Goal: Transaction & Acquisition: Purchase product/service

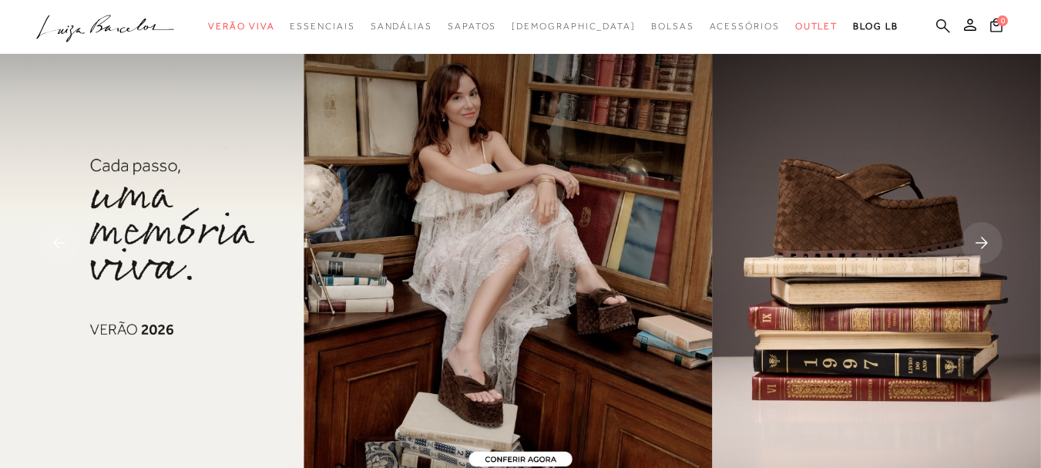
click at [936, 24] on icon at bounding box center [943, 25] width 14 height 15
click at [936, 25] on icon at bounding box center [943, 25] width 14 height 15
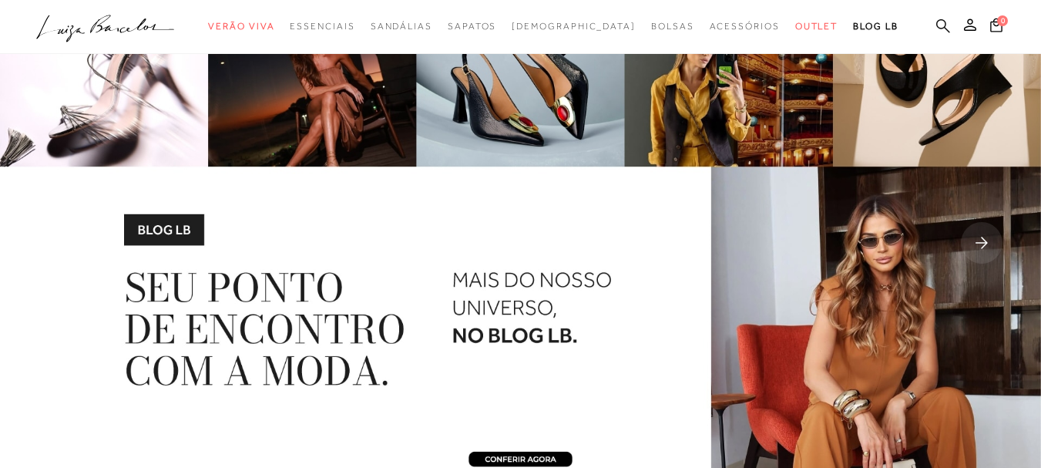
click at [936, 25] on icon at bounding box center [943, 25] width 14 height 15
click at [936, 22] on icon at bounding box center [943, 25] width 14 height 14
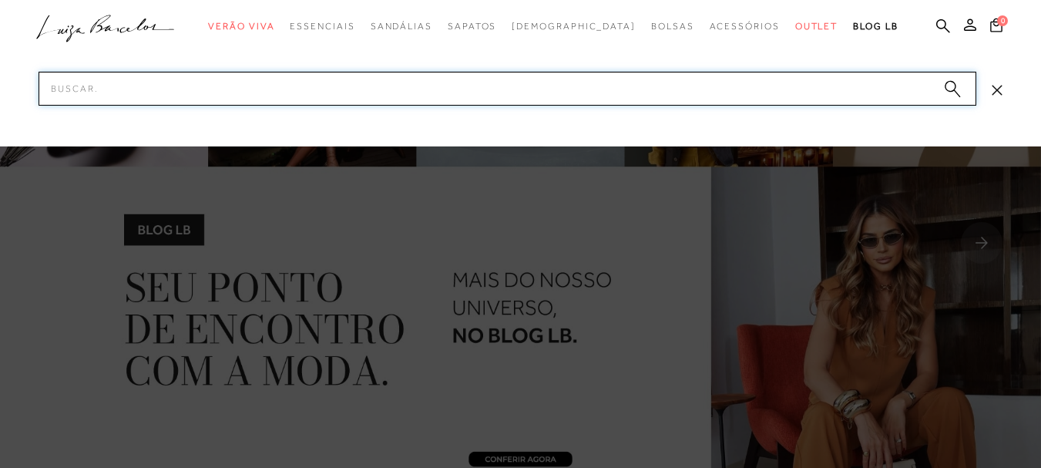
click at [221, 85] on input "Pesquisar" at bounding box center [507, 89] width 937 height 34
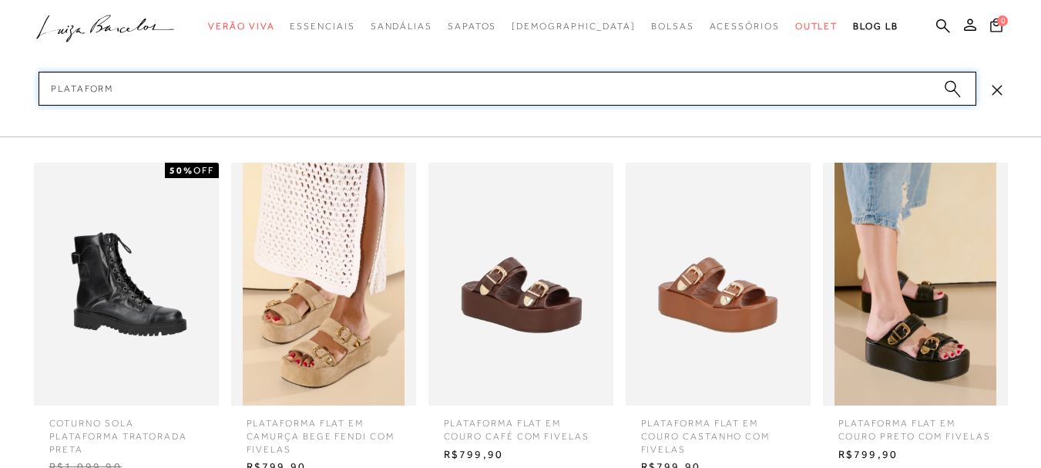
type input "PLATAFORMA"
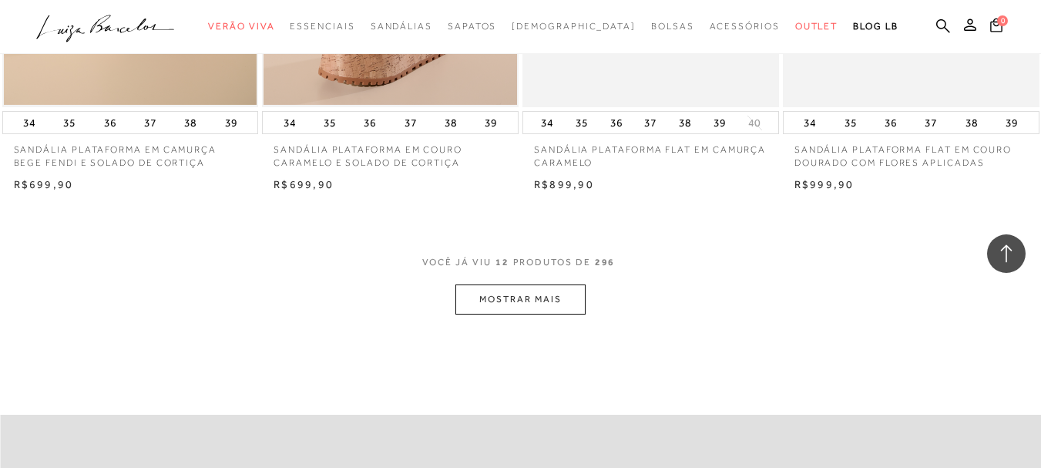
scroll to position [1386, 0]
click at [558, 307] on button "MOSTRAR MAIS" at bounding box center [519, 298] width 129 height 30
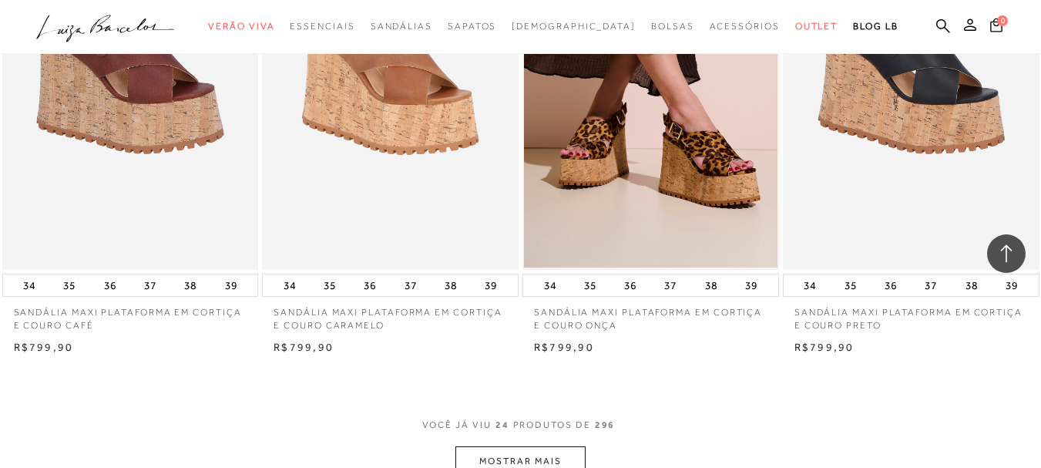
scroll to position [2850, 0]
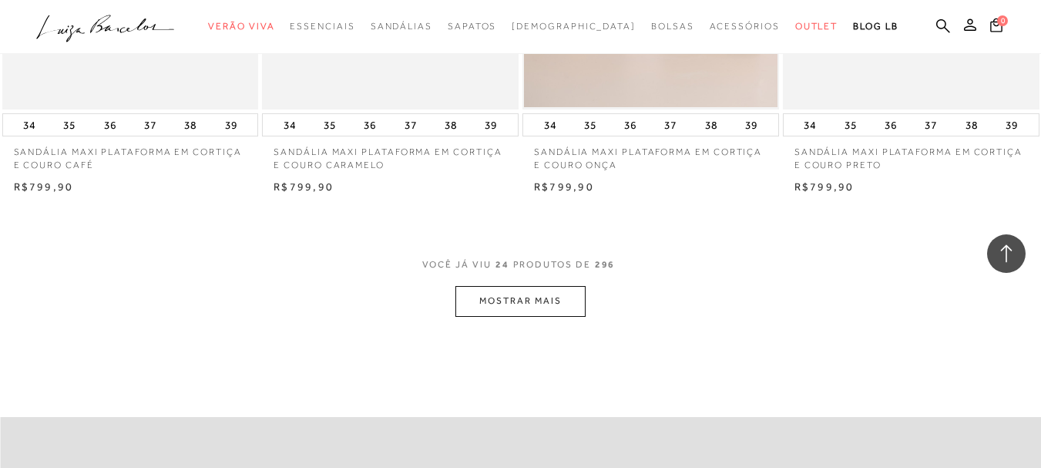
drag, startPoint x: 515, startPoint y: 296, endPoint x: 505, endPoint y: 296, distance: 10.0
click at [505, 296] on button "MOSTRAR MAIS" at bounding box center [519, 301] width 129 height 30
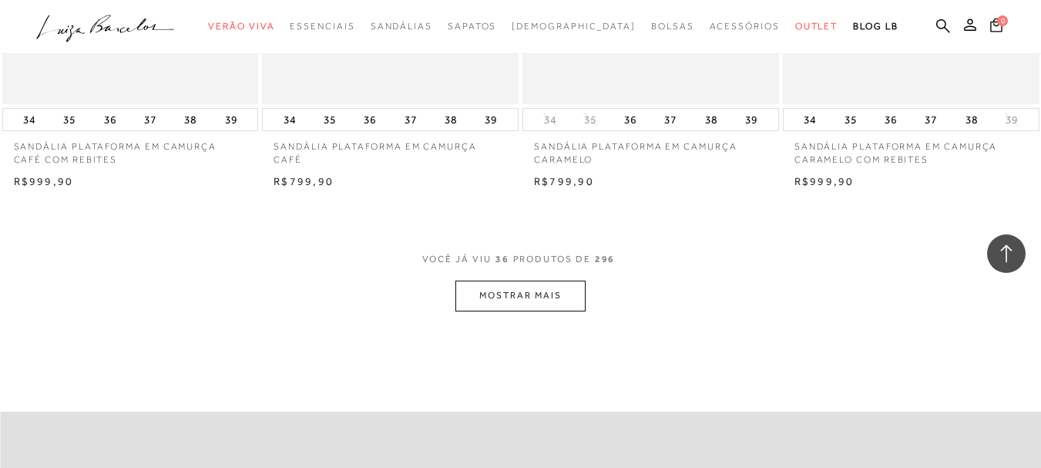
scroll to position [4391, 0]
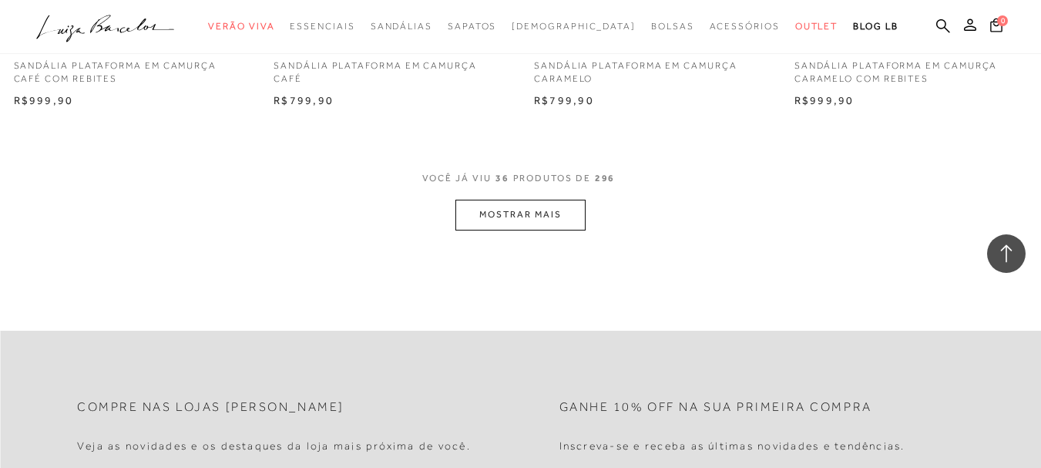
click at [489, 218] on button "MOSTRAR MAIS" at bounding box center [519, 214] width 129 height 30
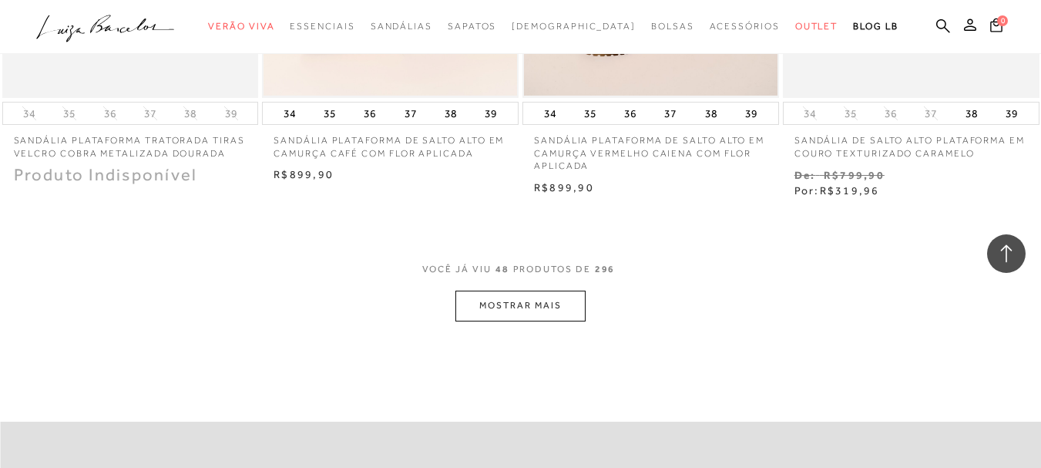
scroll to position [5777, 0]
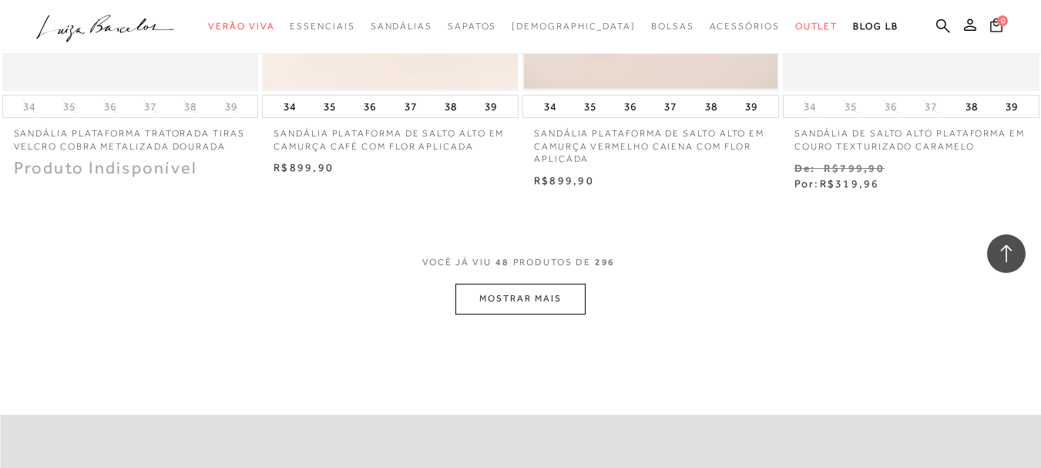
click at [529, 303] on button "MOSTRAR MAIS" at bounding box center [519, 298] width 129 height 30
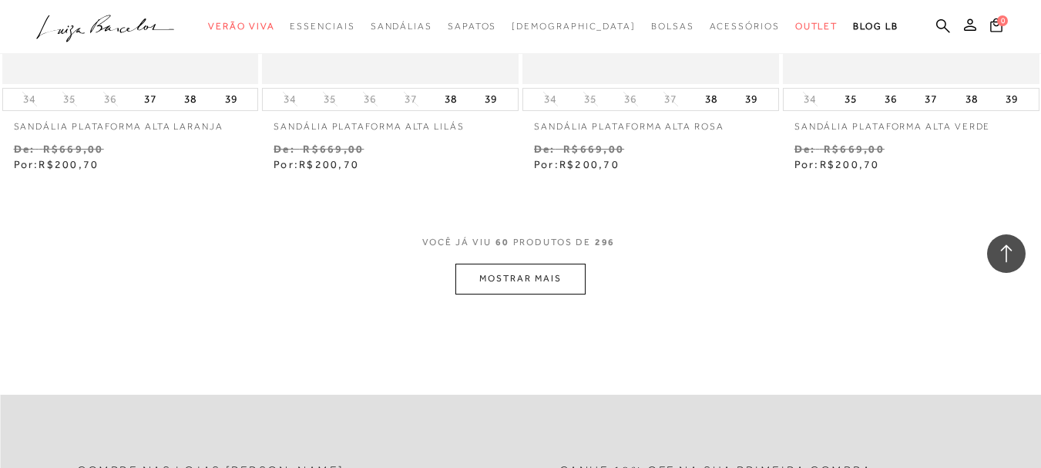
scroll to position [7318, 0]
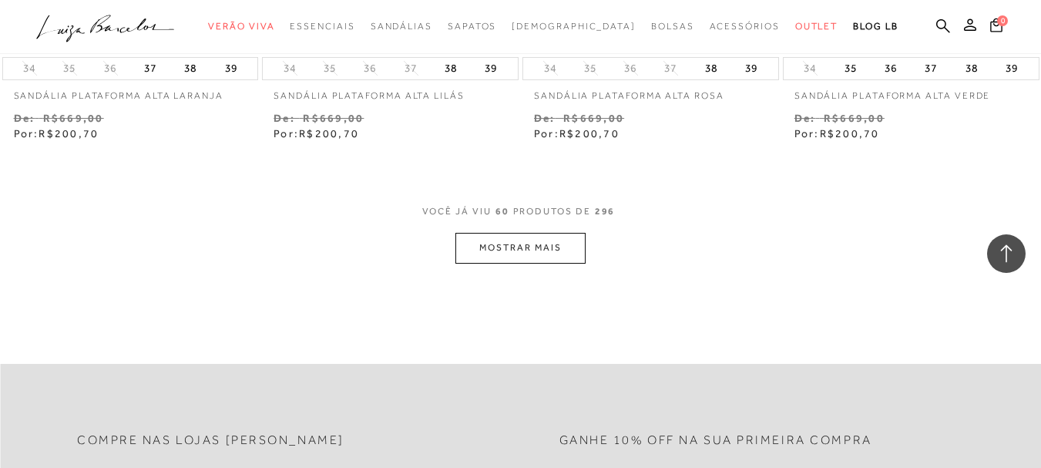
click at [502, 254] on button "MOSTRAR MAIS" at bounding box center [519, 248] width 129 height 30
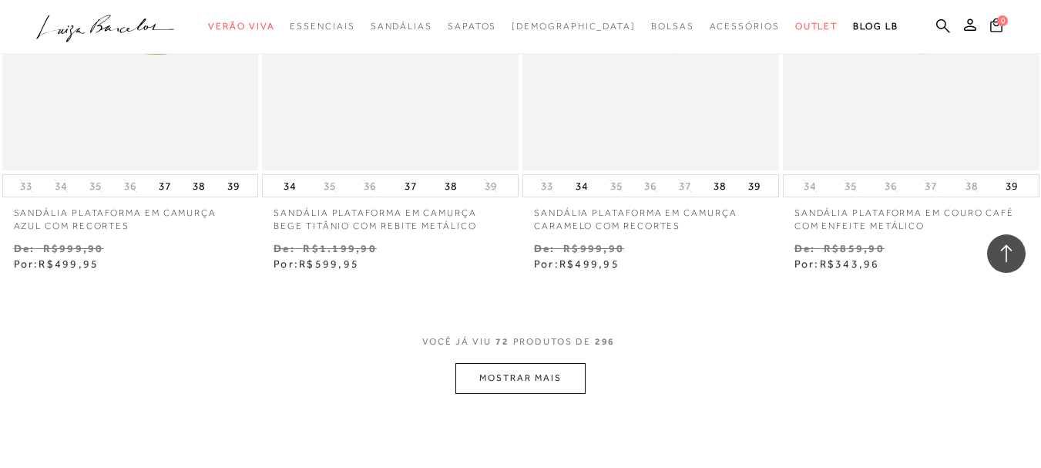
scroll to position [8935, 0]
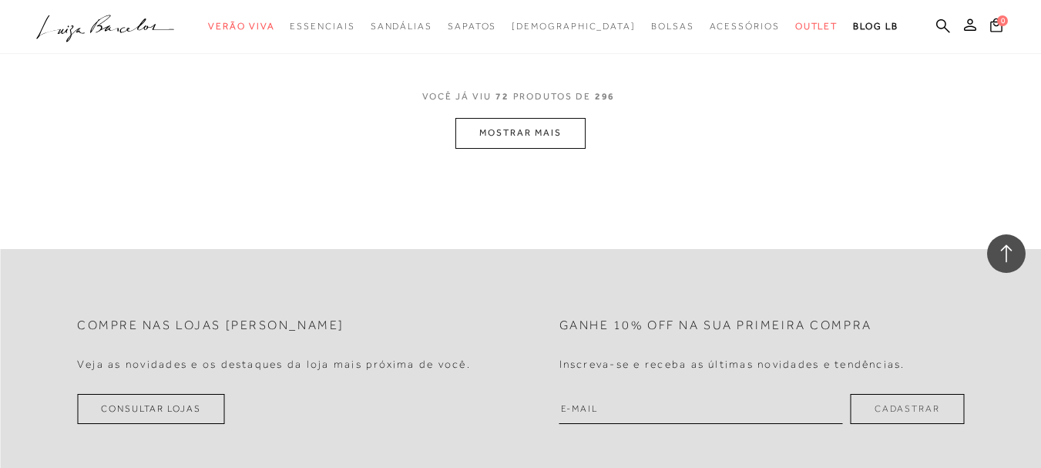
click at [508, 133] on button "MOSTRAR MAIS" at bounding box center [519, 133] width 129 height 30
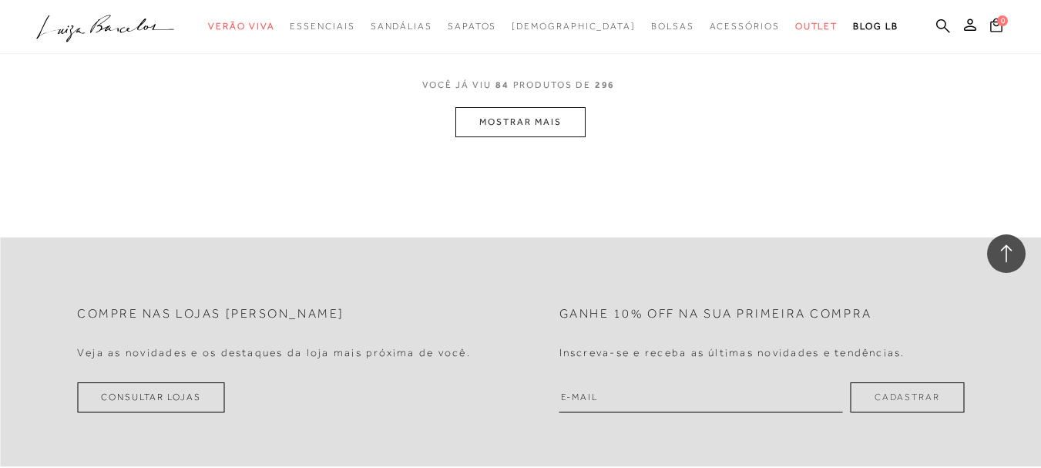
scroll to position [10476, 0]
click at [576, 119] on button "MOSTRAR MAIS" at bounding box center [519, 121] width 129 height 30
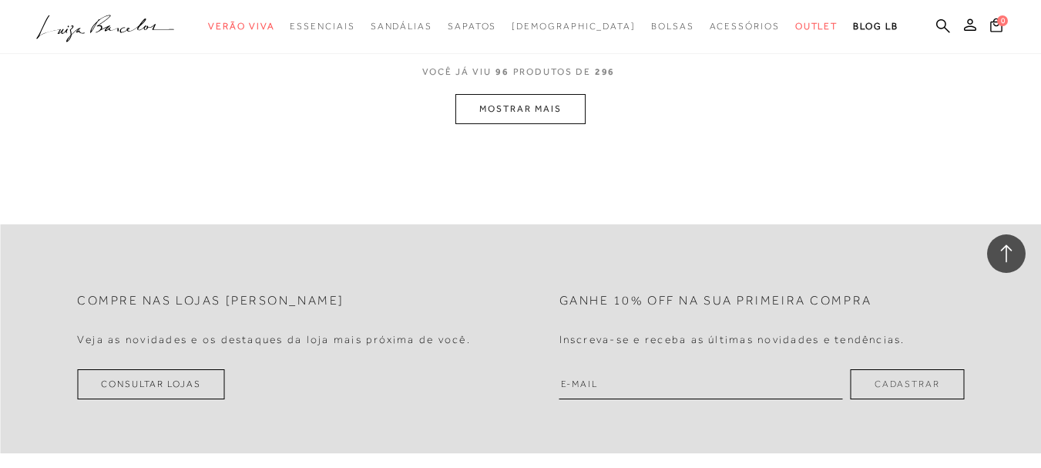
scroll to position [12016, 0]
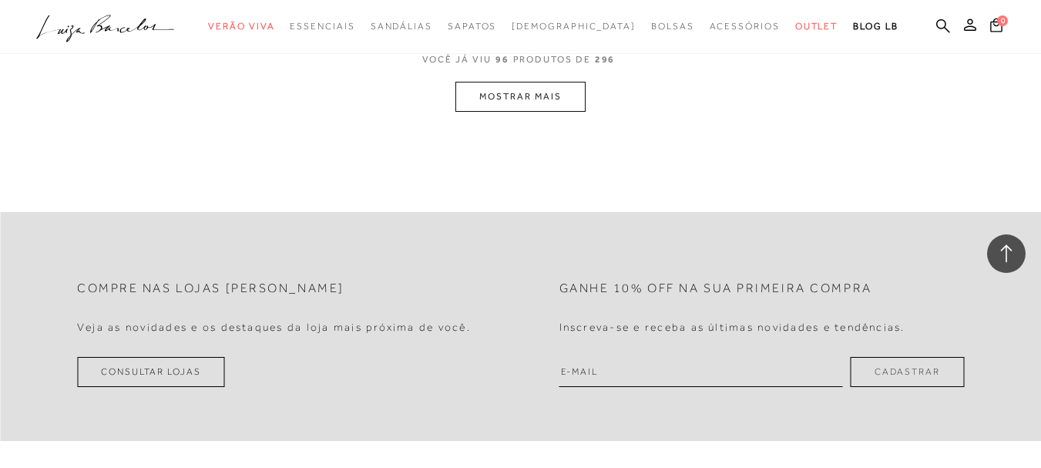
click at [553, 92] on button "MOSTRAR MAIS" at bounding box center [519, 97] width 129 height 30
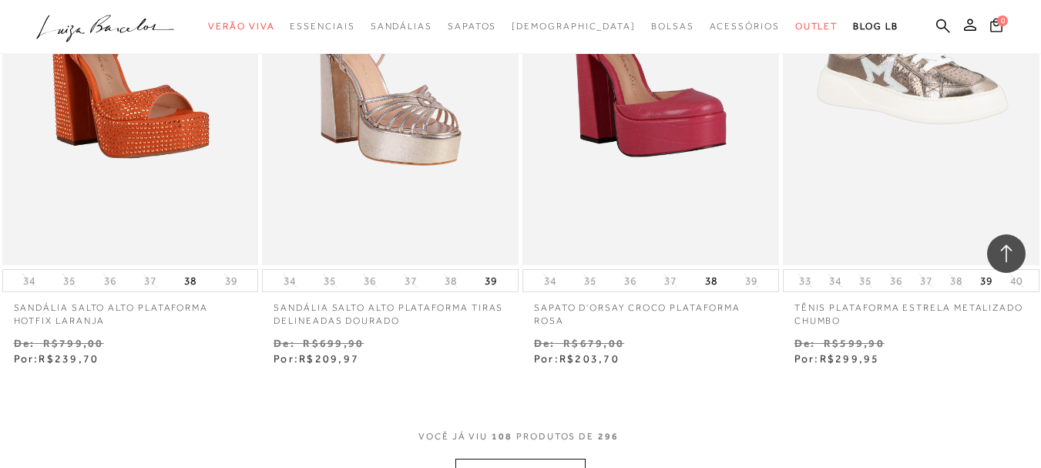
scroll to position [13383, 0]
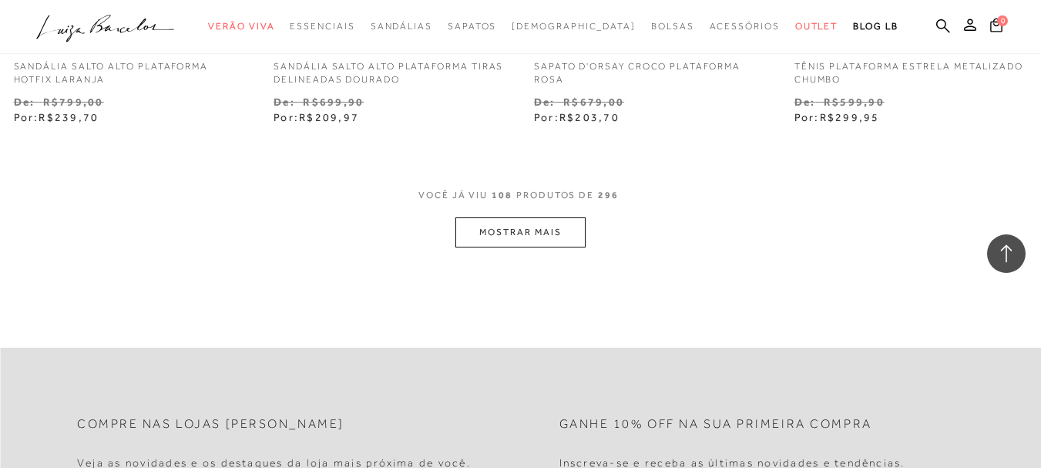
click at [527, 217] on button "MOSTRAR MAIS" at bounding box center [519, 232] width 129 height 30
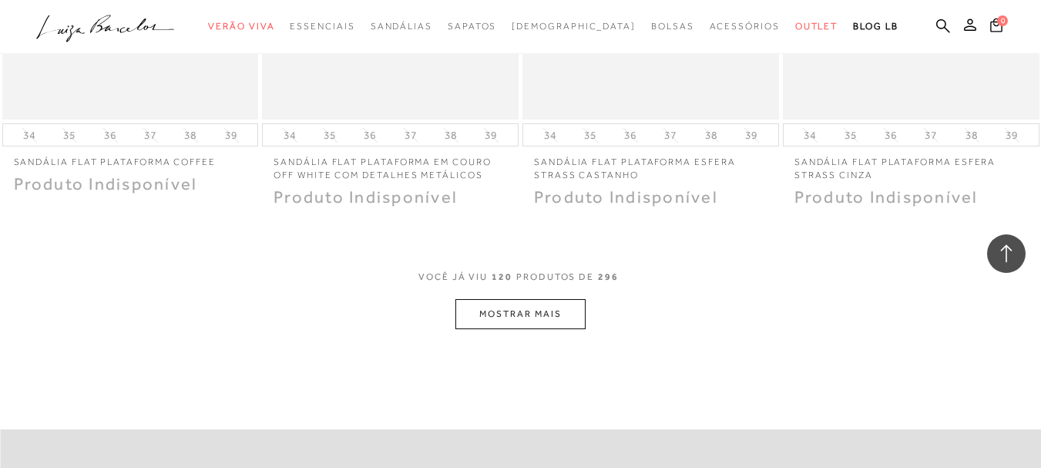
scroll to position [14770, 0]
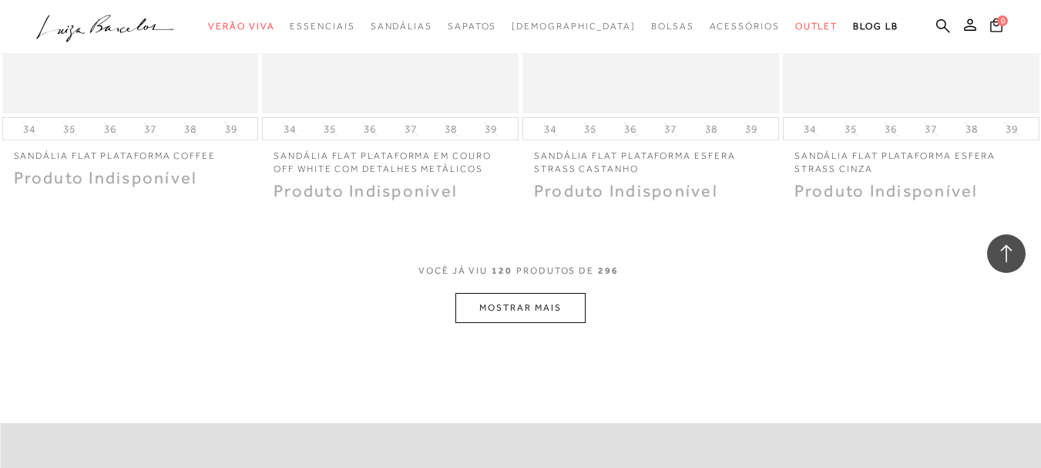
click at [574, 300] on button "MOSTRAR MAIS" at bounding box center [519, 308] width 129 height 30
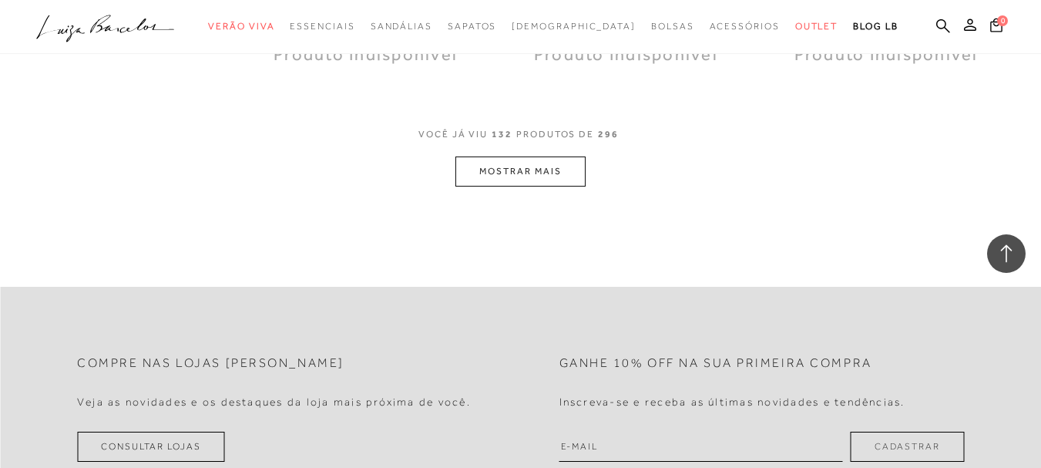
scroll to position [16387, 0]
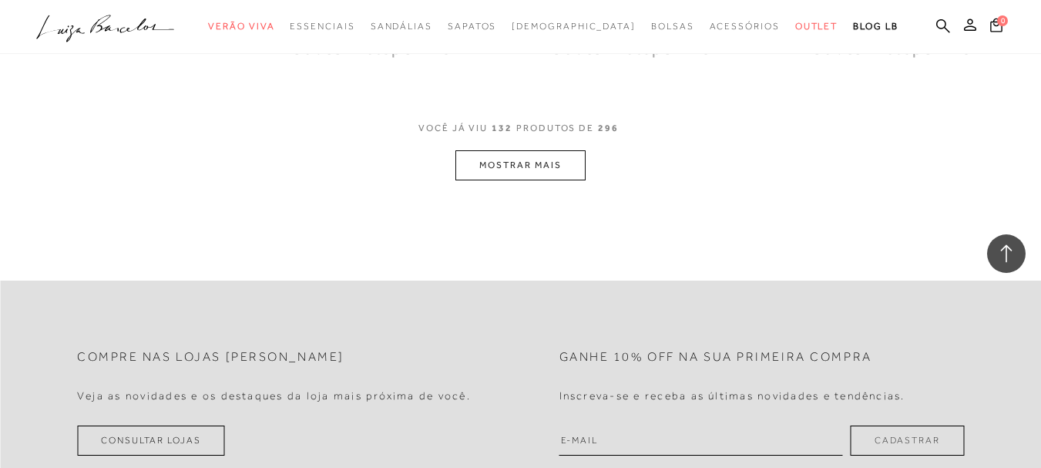
click at [513, 153] on button "MOSTRAR MAIS" at bounding box center [519, 165] width 129 height 30
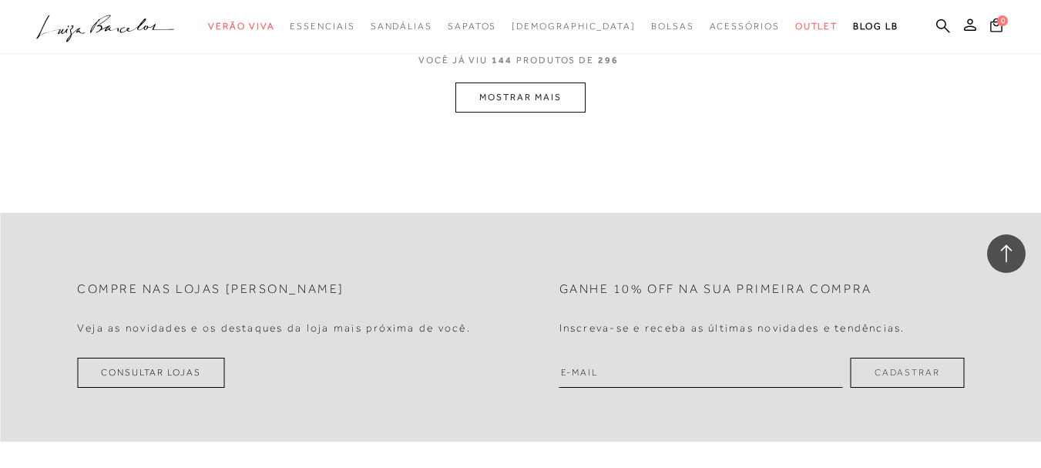
scroll to position [17928, 0]
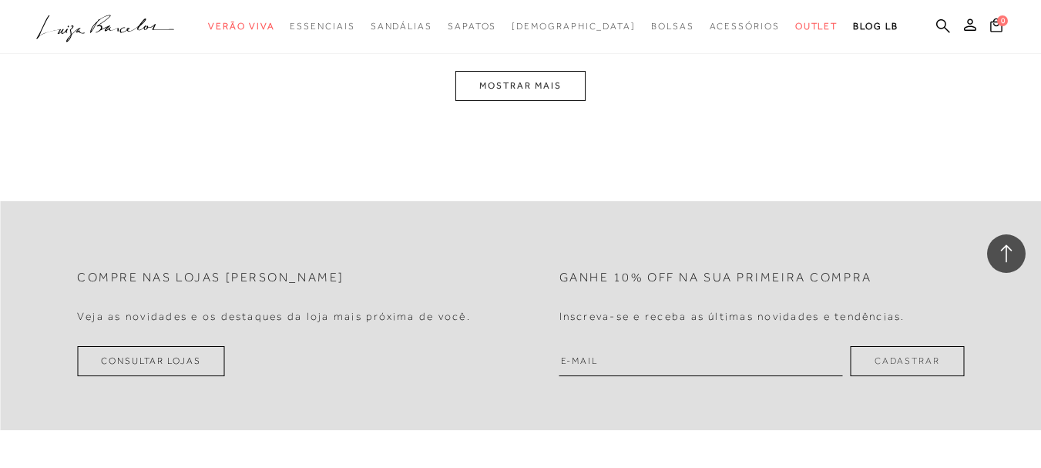
click at [488, 71] on button "MOSTRAR MAIS" at bounding box center [519, 86] width 129 height 30
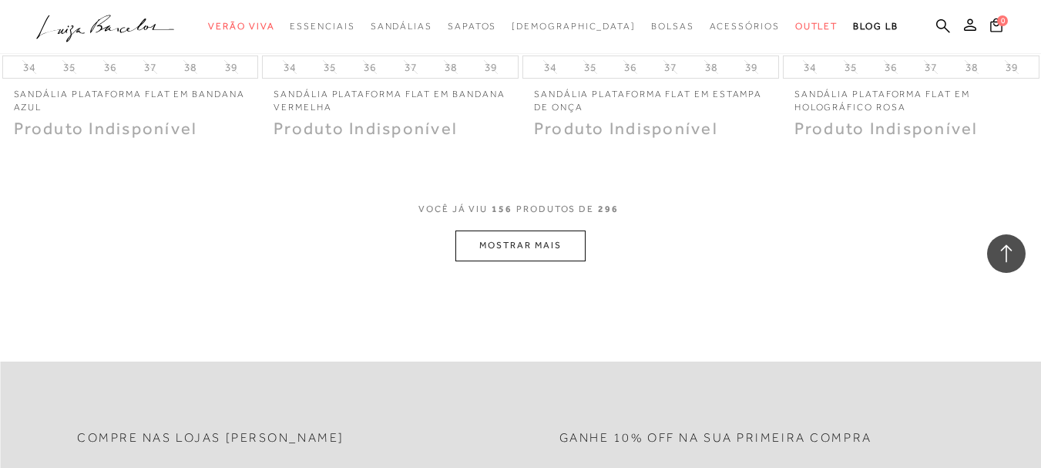
scroll to position [19248, 0]
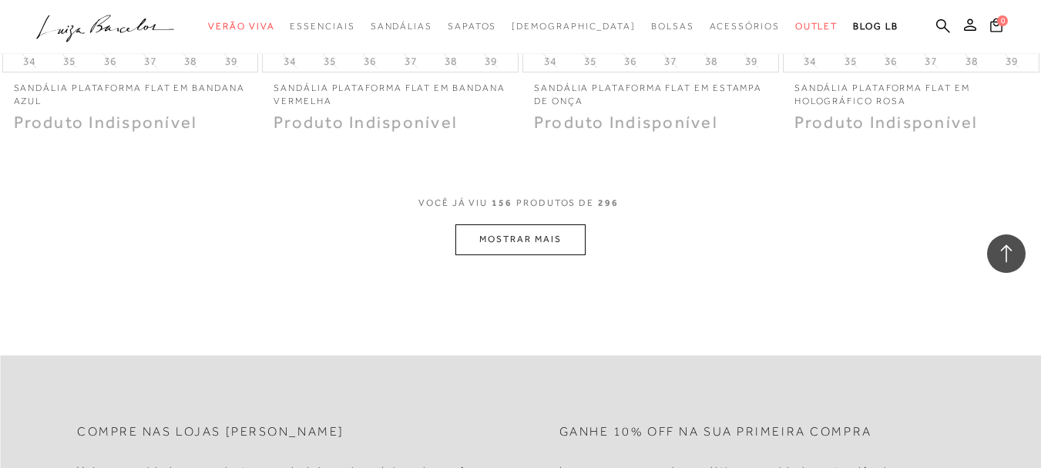
click at [558, 224] on button "MOSTRAR MAIS" at bounding box center [519, 239] width 129 height 30
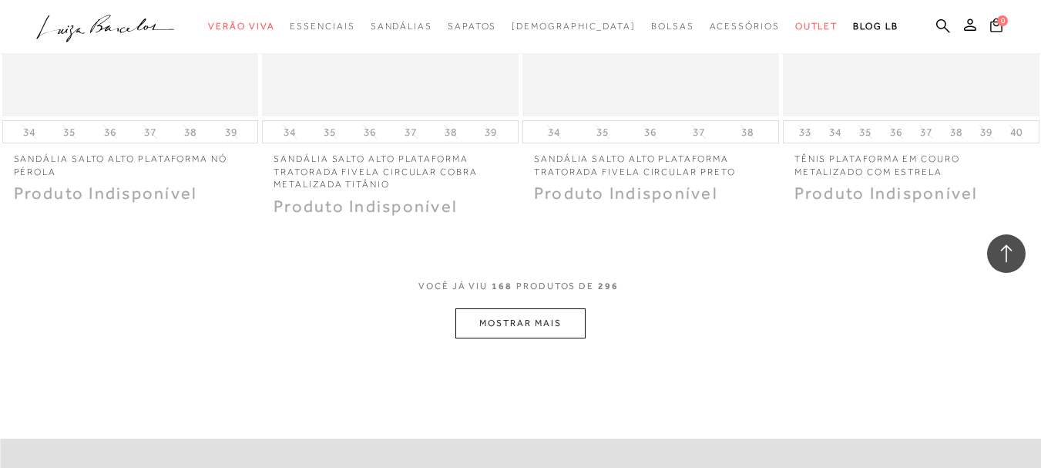
scroll to position [20712, 0]
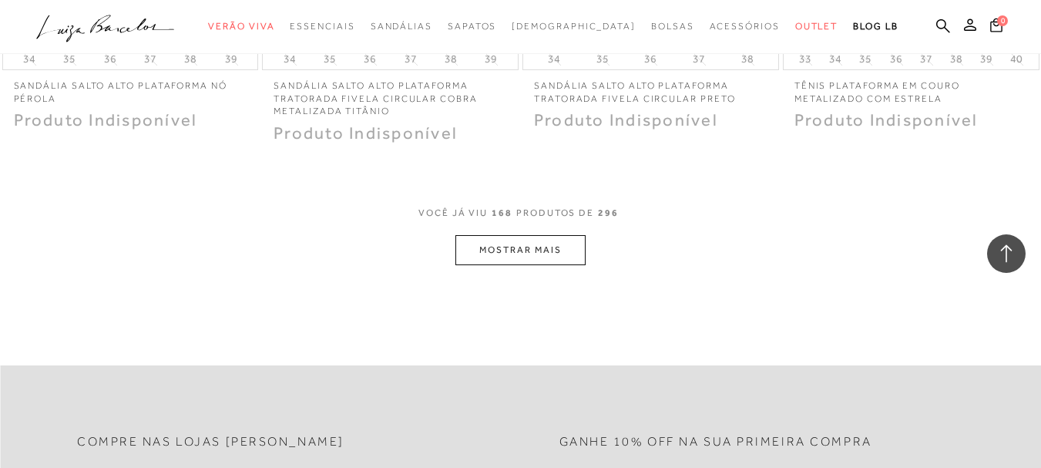
click at [568, 235] on button "MOSTRAR MAIS" at bounding box center [519, 250] width 129 height 30
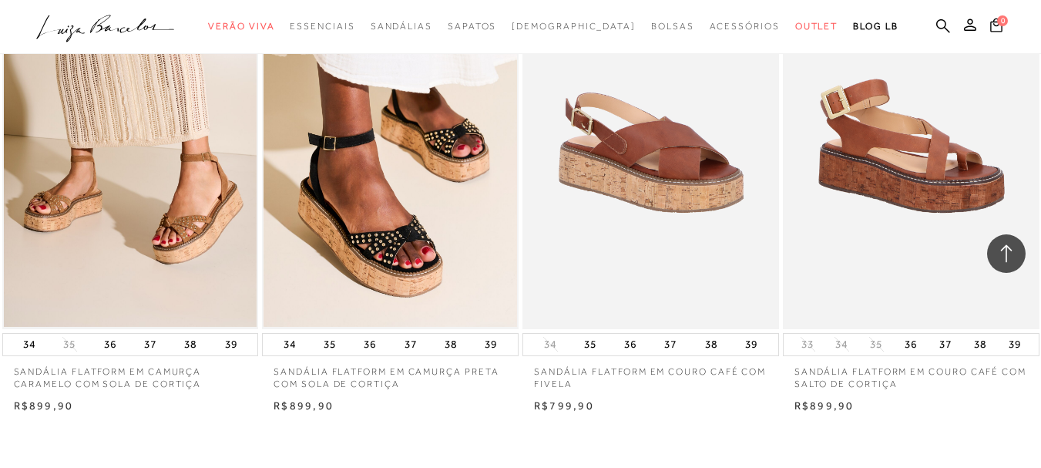
scroll to position [22021, 0]
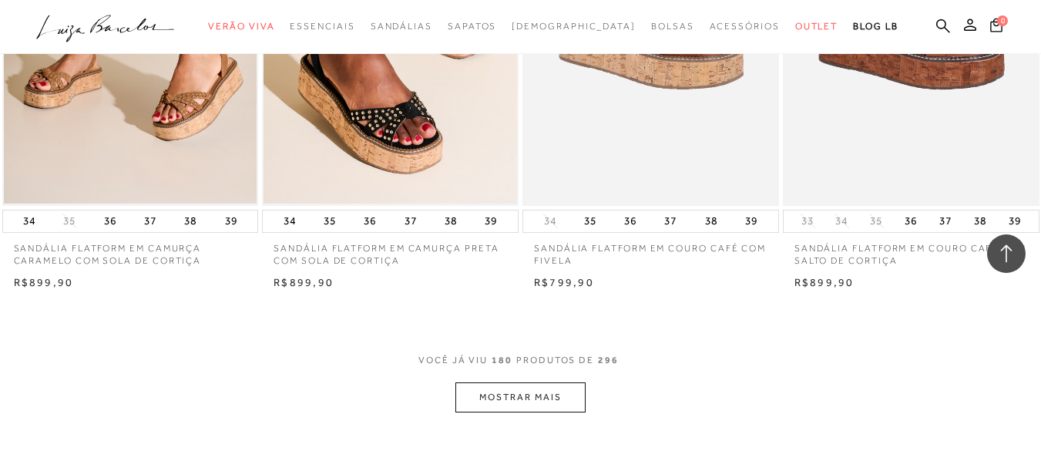
click at [569, 382] on button "MOSTRAR MAIS" at bounding box center [519, 397] width 129 height 30
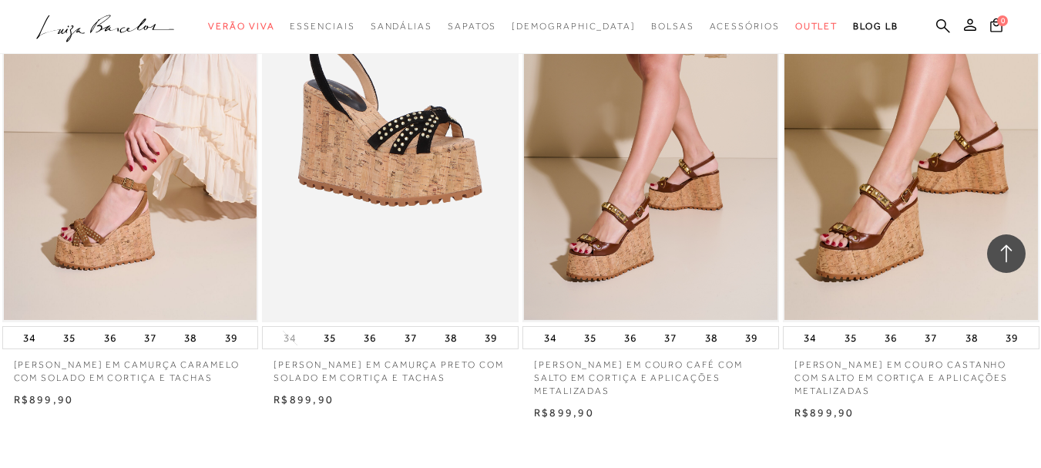
scroll to position [23408, 0]
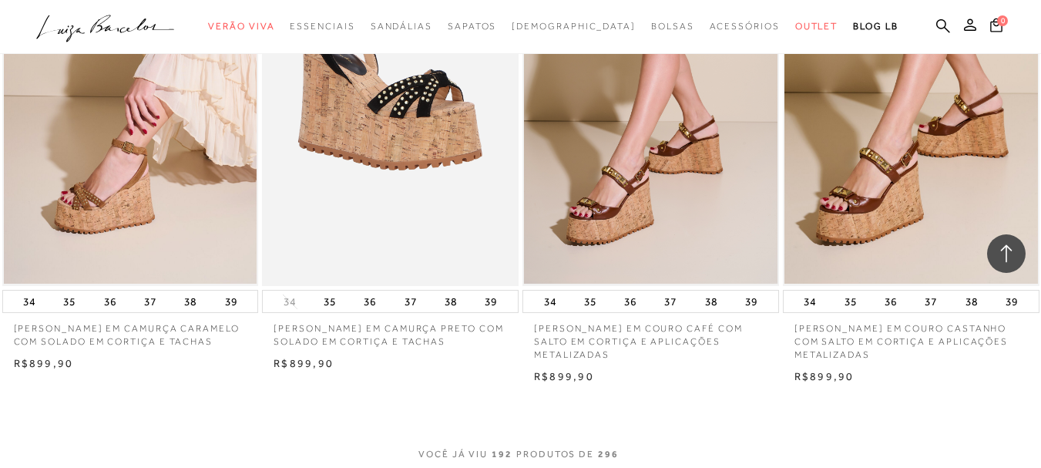
click at [696, 189] on img at bounding box center [650, 94] width 253 height 380
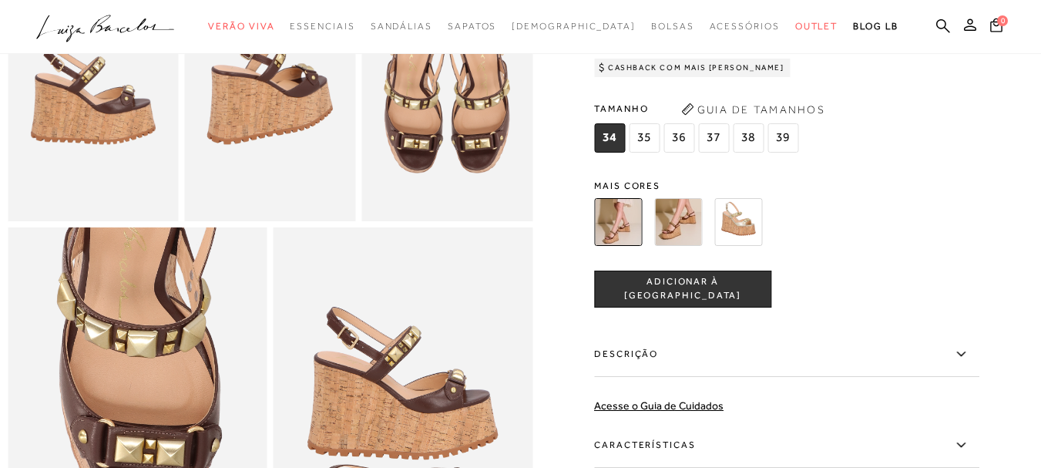
scroll to position [693, 0]
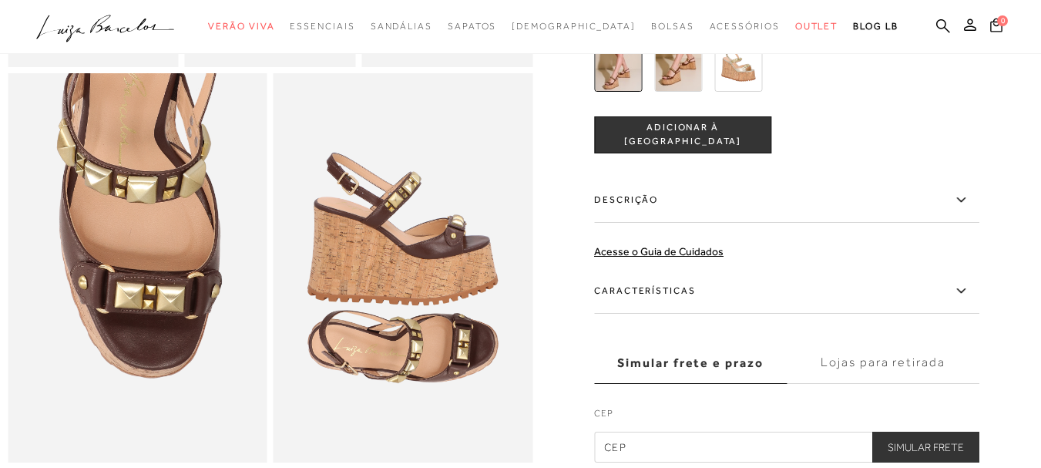
click at [639, 223] on label "Descrição" at bounding box center [786, 200] width 385 height 45
click at [0, 0] on input "Descrição" at bounding box center [0, 0] width 0 height 0
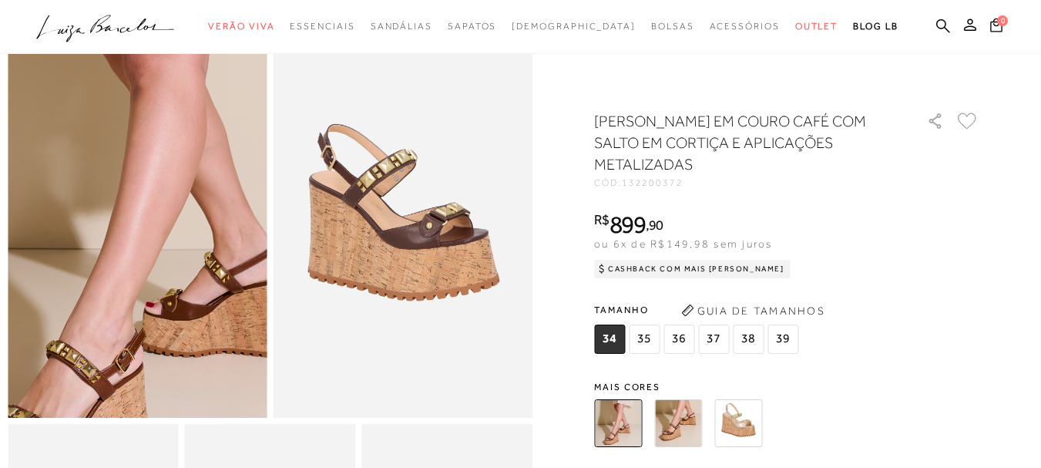
scroll to position [77, 0]
